Goal: Transaction & Acquisition: Purchase product/service

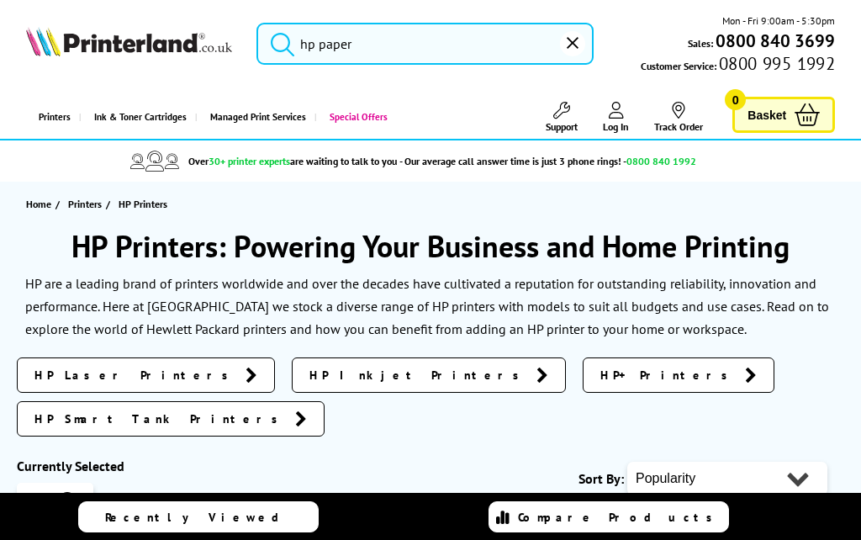
type input "hp pap"
type input "hp pa"
type input "hp p"
